Goal: Communication & Community: Participate in discussion

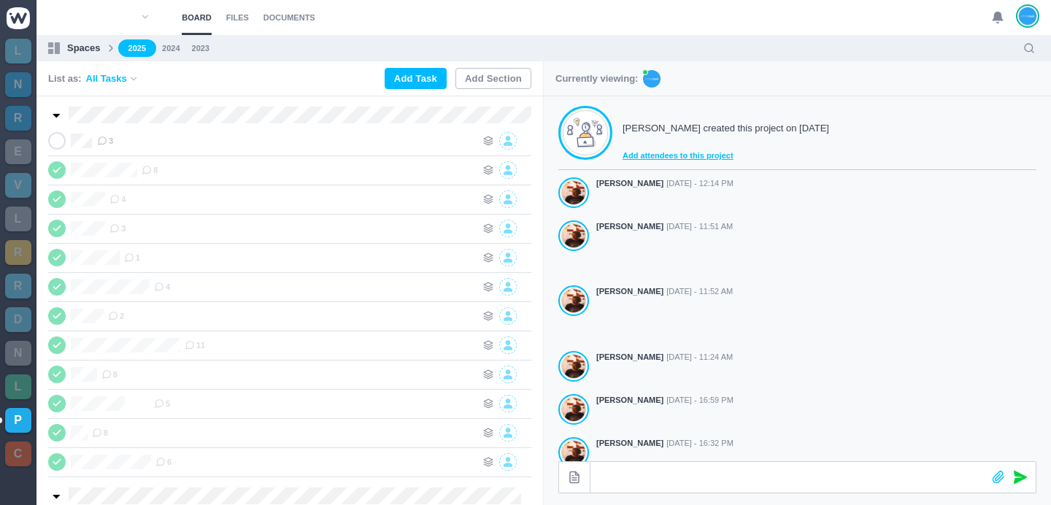
scroll to position [407, 0]
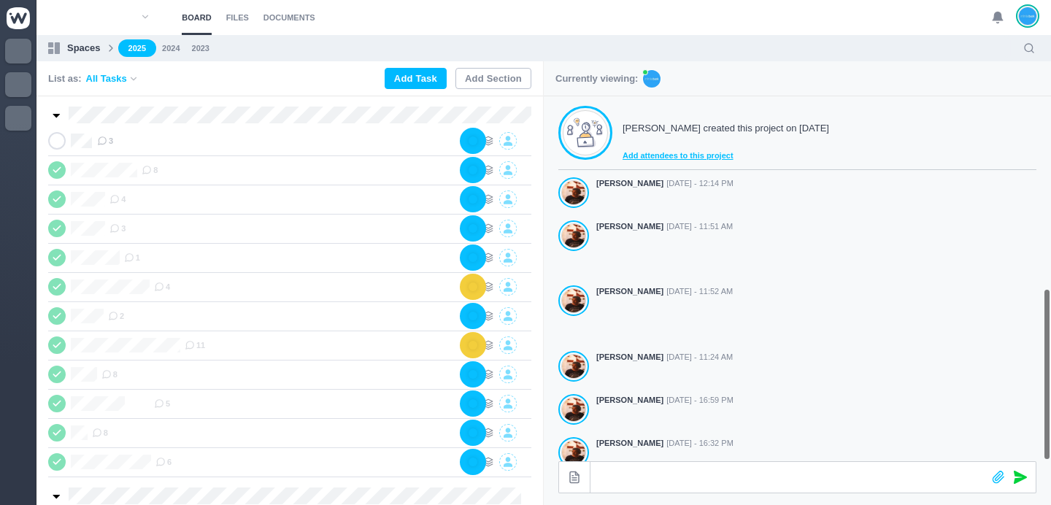
scroll to position [407, 0]
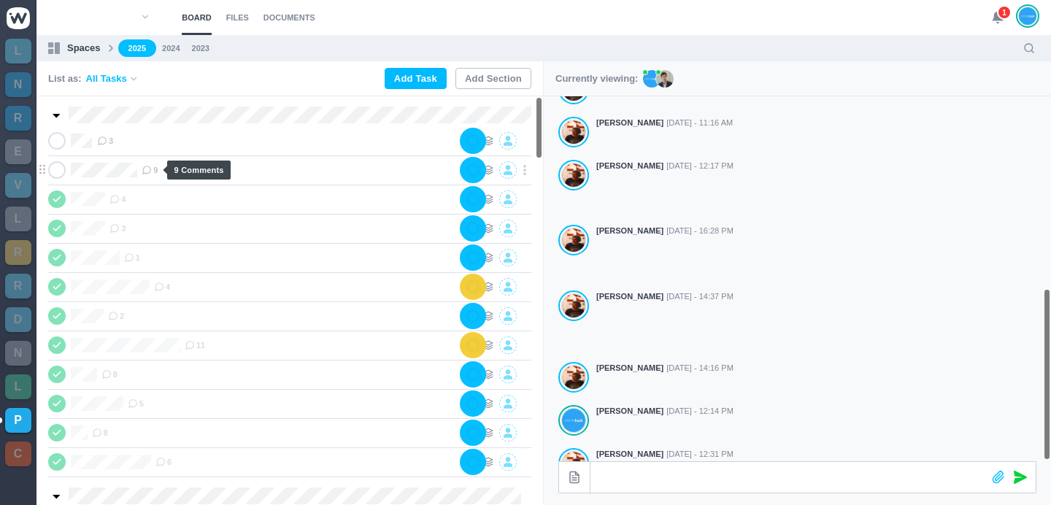
click at [153, 174] on span "9" at bounding box center [150, 170] width 16 height 12
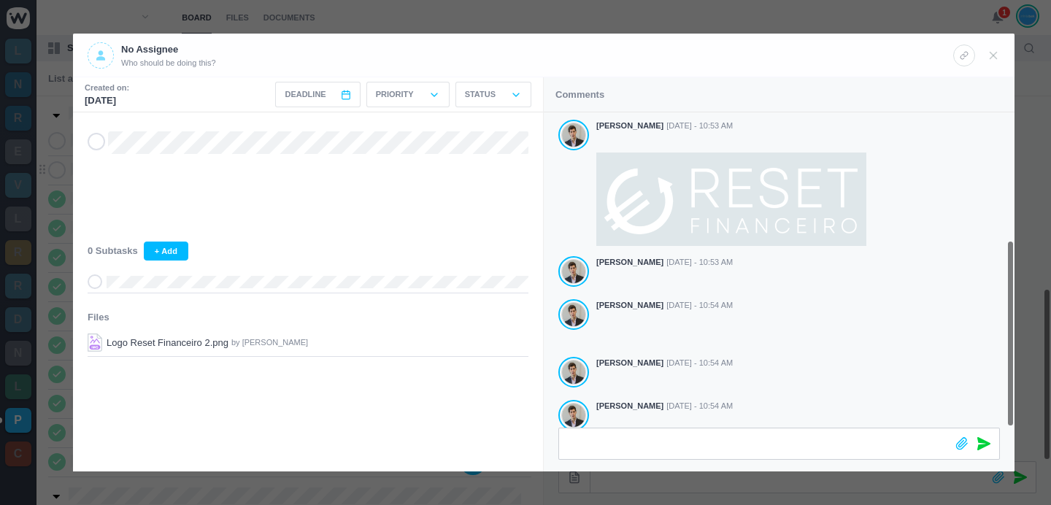
scroll to position [215, 0]
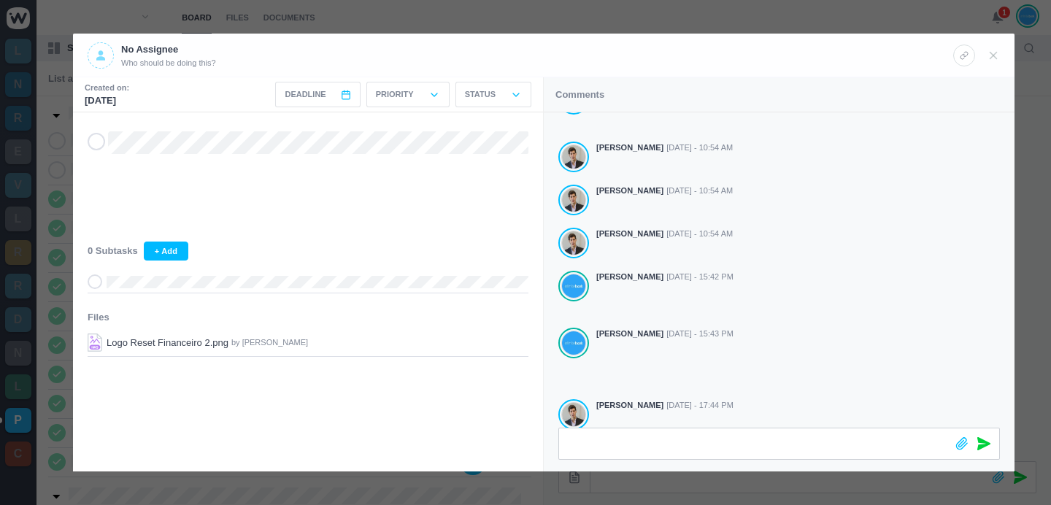
click at [718, 4] on div at bounding box center [525, 252] width 1051 height 505
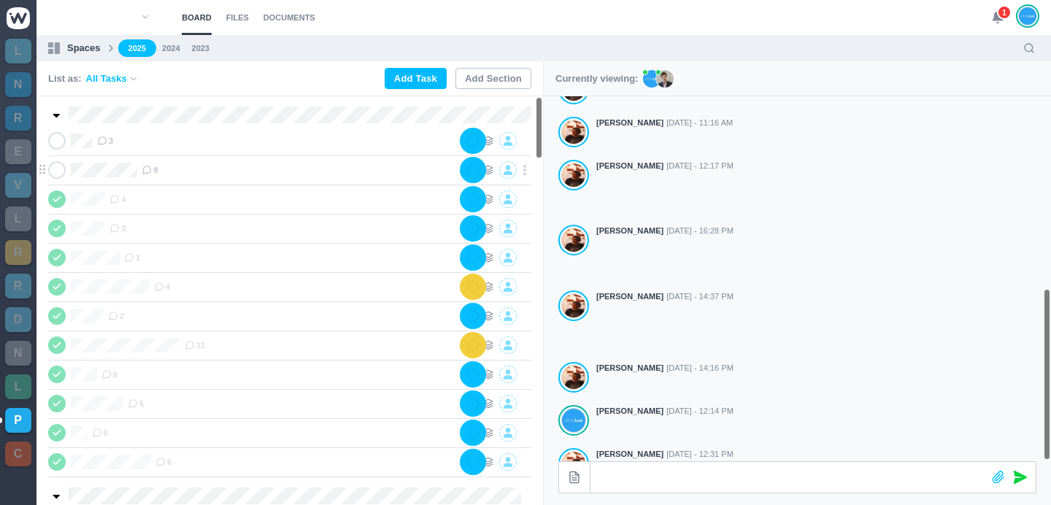
click at [156, 168] on span "9" at bounding box center [150, 170] width 16 height 12
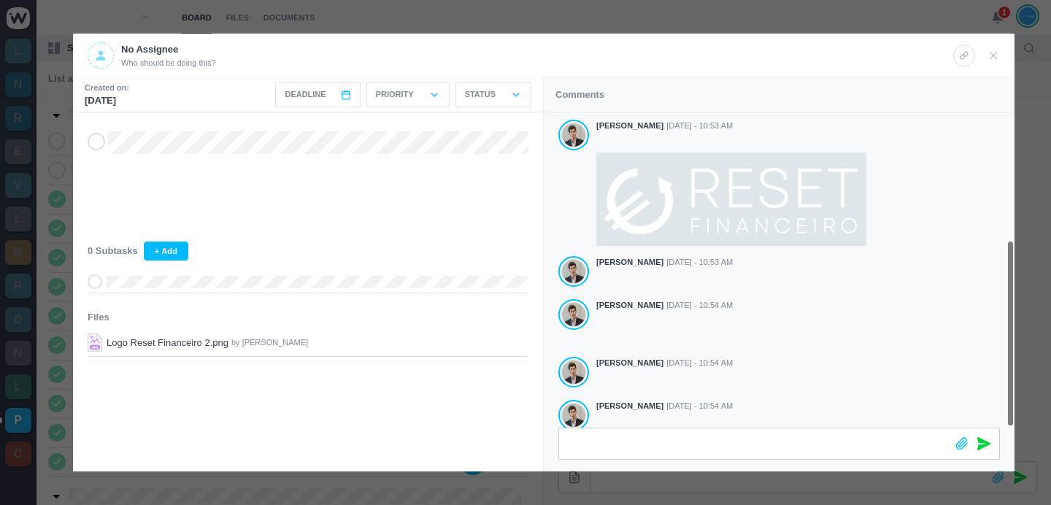
scroll to position [215, 0]
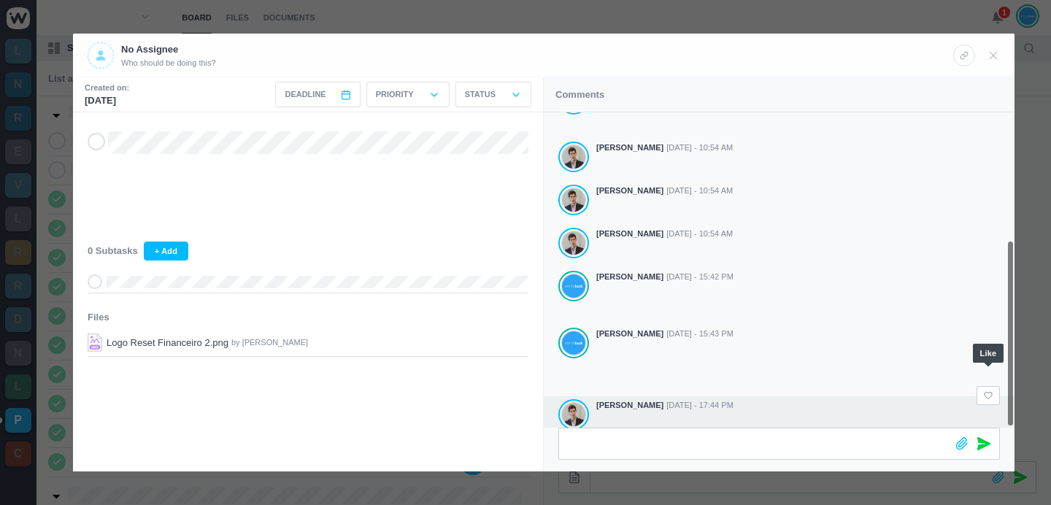
click at [987, 391] on icon at bounding box center [989, 395] width 10 height 9
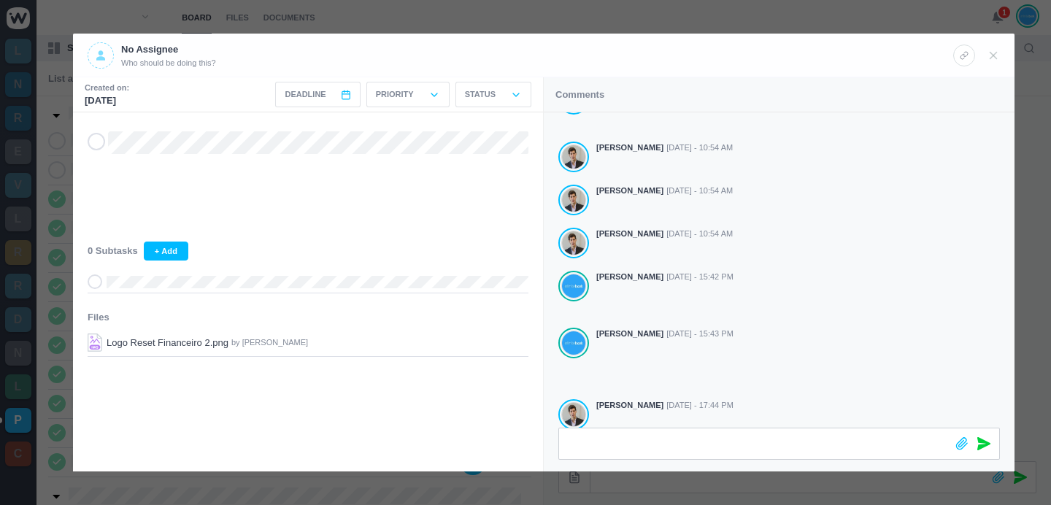
click at [637, 23] on div at bounding box center [525, 252] width 1051 height 505
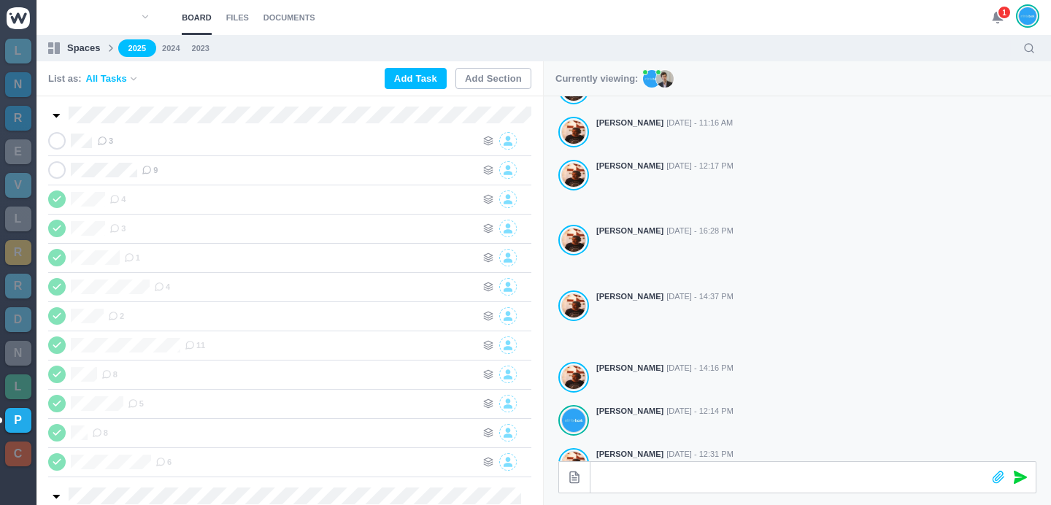
click at [999, 12] on span "1" at bounding box center [1004, 12] width 15 height 15
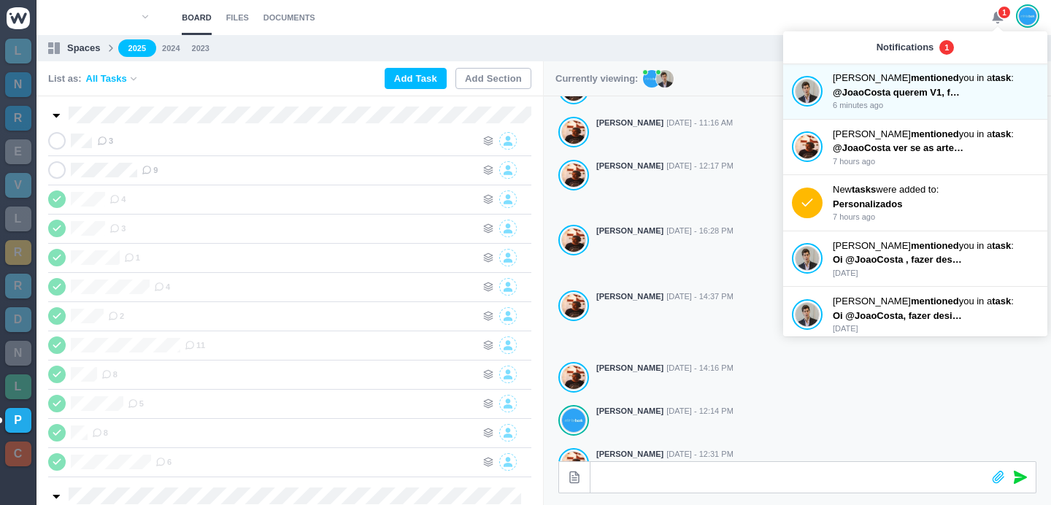
click at [970, 61] on div "Notifications 1" at bounding box center [915, 47] width 264 height 32
click at [967, 71] on p "Pedro Lopes mentioned you in a task :" at bounding box center [930, 78] width 194 height 15
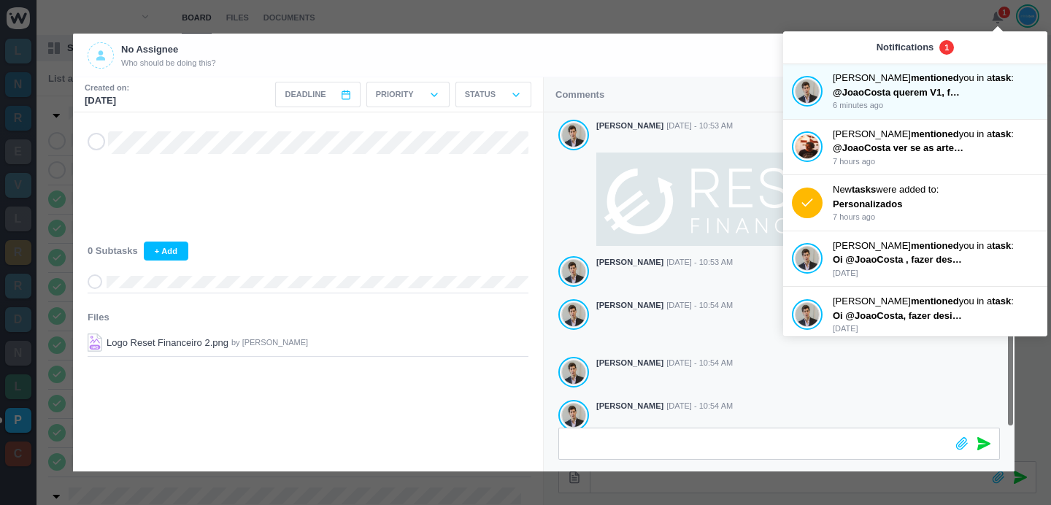
scroll to position [233, 0]
